Goal: Find specific page/section: Find specific page/section

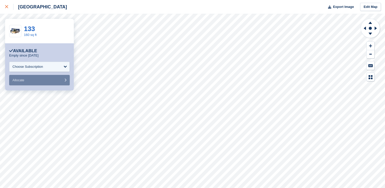
click at [10, 8] on div at bounding box center [9, 7] width 8 height 6
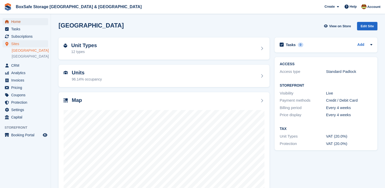
click at [23, 21] on span "Home" at bounding box center [26, 21] width 31 height 7
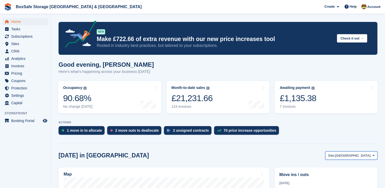
click at [358, 153] on span "[GEOGRAPHIC_DATA]" at bounding box center [352, 155] width 35 height 5
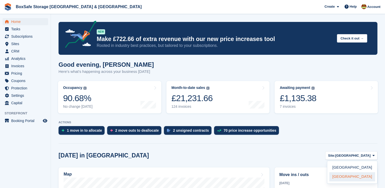
click at [347, 173] on link "[GEOGRAPHIC_DATA]" at bounding box center [352, 176] width 46 height 9
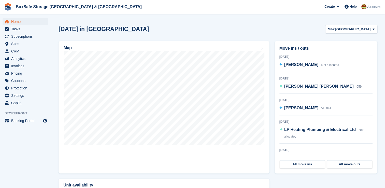
scroll to position [129, 0]
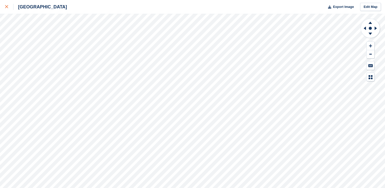
click at [7, 8] on icon at bounding box center [6, 6] width 3 height 3
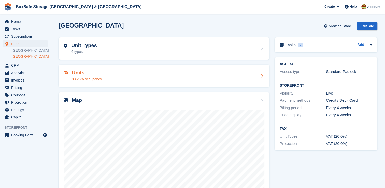
click at [114, 82] on div "Units 80.25% occupancy" at bounding box center [164, 76] width 201 height 12
click at [200, 78] on div "Units 80.25% occupancy" at bounding box center [164, 76] width 201 height 12
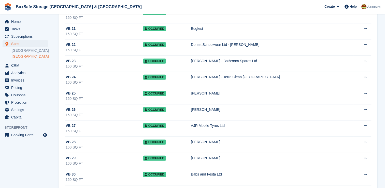
scroll to position [1192, 0]
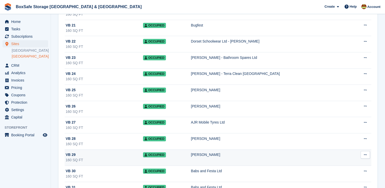
click at [288, 149] on td "[PERSON_NAME]" at bounding box center [272, 157] width 162 height 16
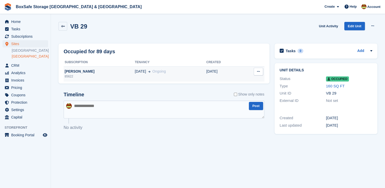
click at [142, 69] on span "14 May" at bounding box center [140, 71] width 11 height 5
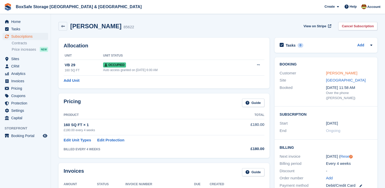
click at [349, 71] on link "[PERSON_NAME]" at bounding box center [341, 73] width 31 height 4
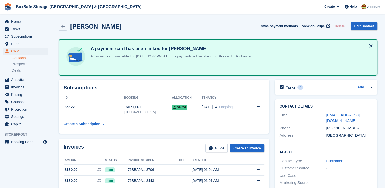
click at [385, 53] on html "BoxSafe Storage [GEOGRAPHIC_DATA] & [GEOGRAPHIC_DATA] Create Subscription Invoi…" at bounding box center [192, 94] width 385 height 188
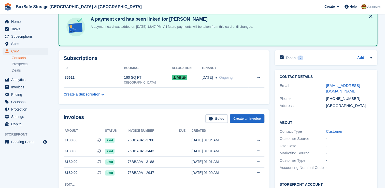
scroll to position [27, 0]
